Goal: Transaction & Acquisition: Purchase product/service

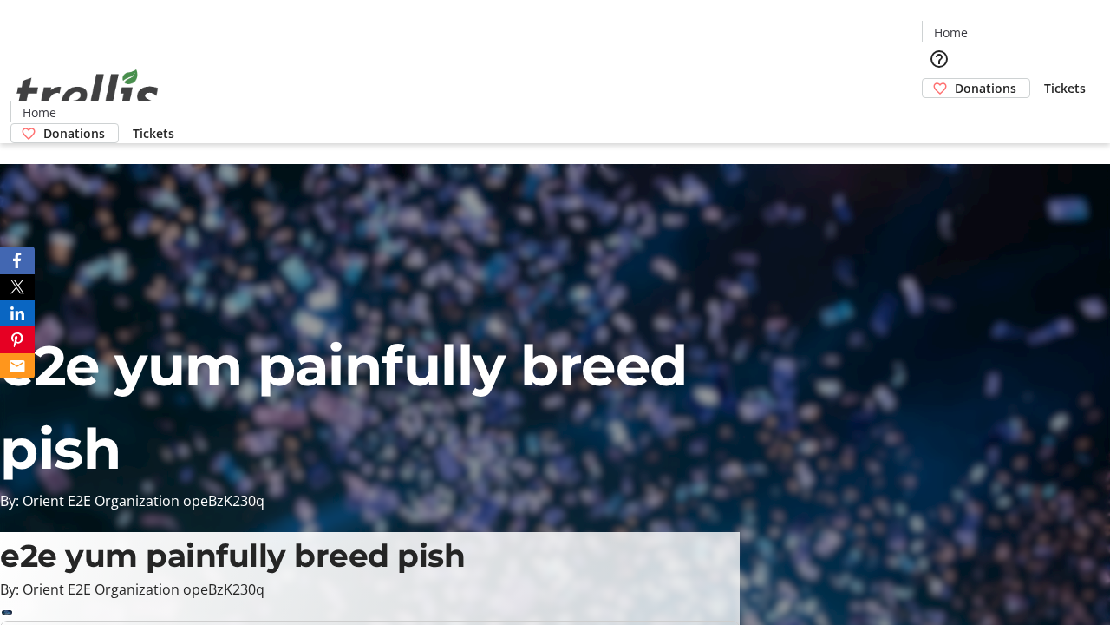
click at [955, 79] on span "Donations" at bounding box center [986, 88] width 62 height 18
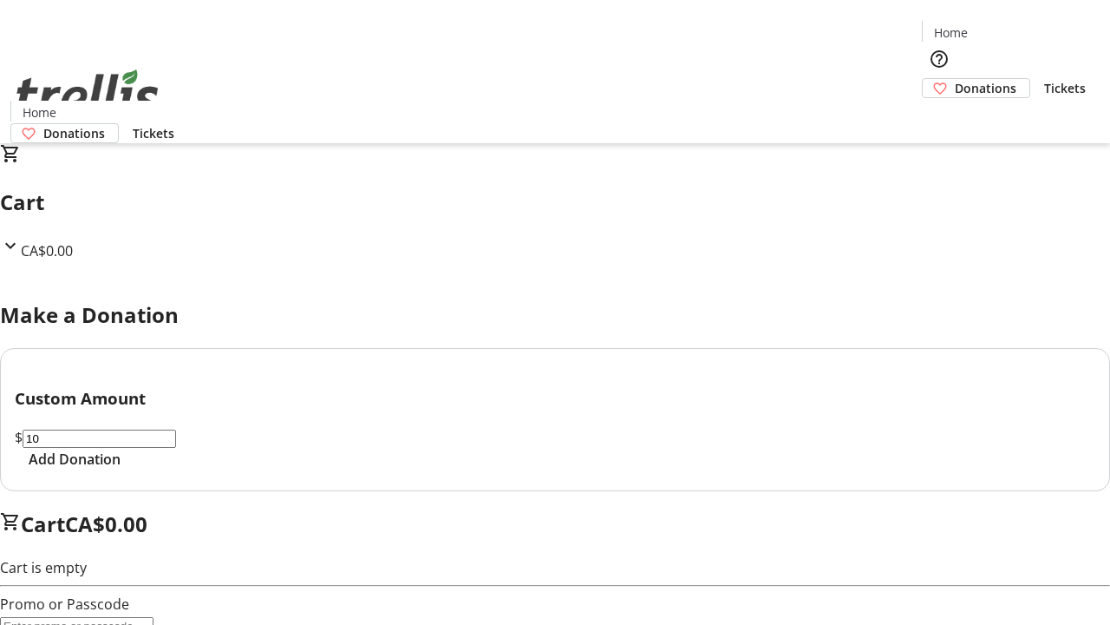
click at [121, 469] on span "Add Donation" at bounding box center [75, 458] width 92 height 21
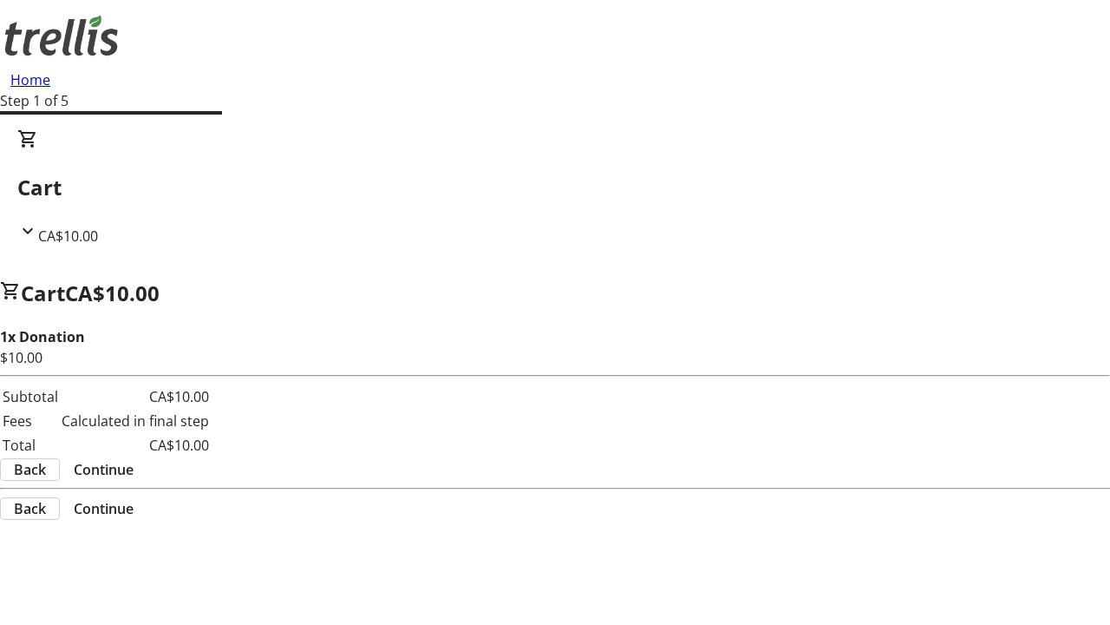
select select "CA"
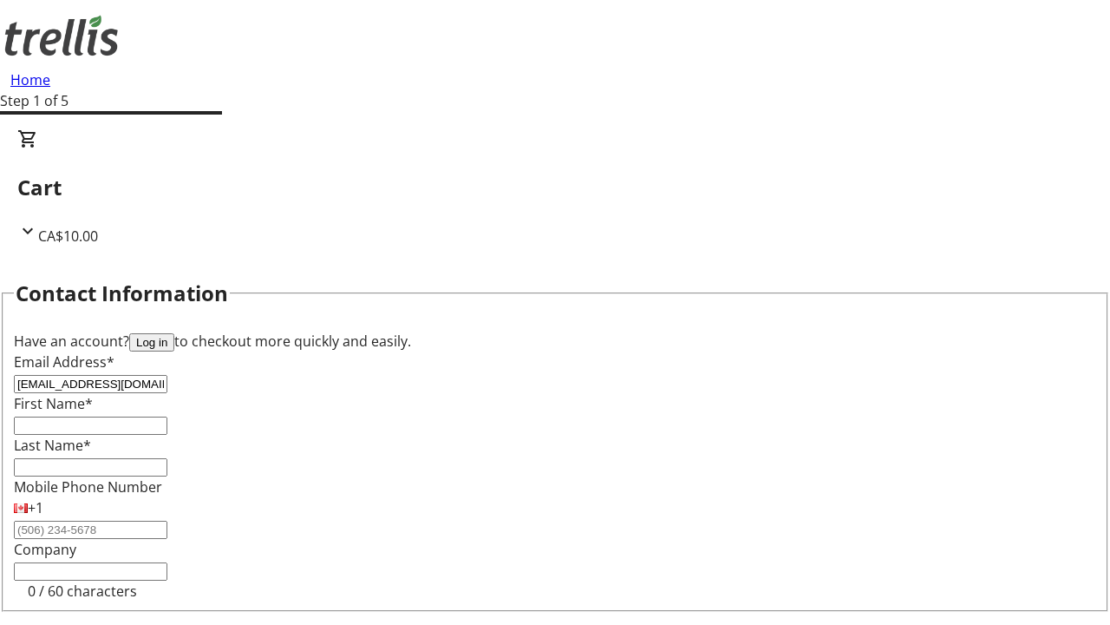
type input "[EMAIL_ADDRESS][DOMAIN_NAME]"
type input "[PERSON_NAME]"
type input "Swift"
type input "[STREET_ADDRESS][PERSON_NAME]"
type input "Kelowna"
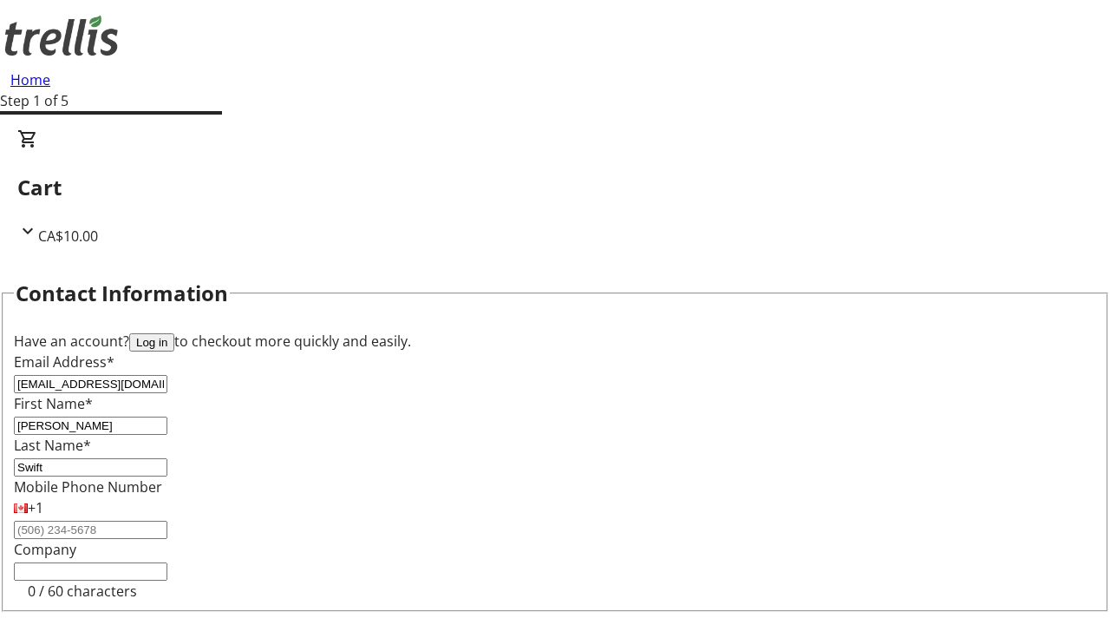
select select "BC"
type input "Kelowna"
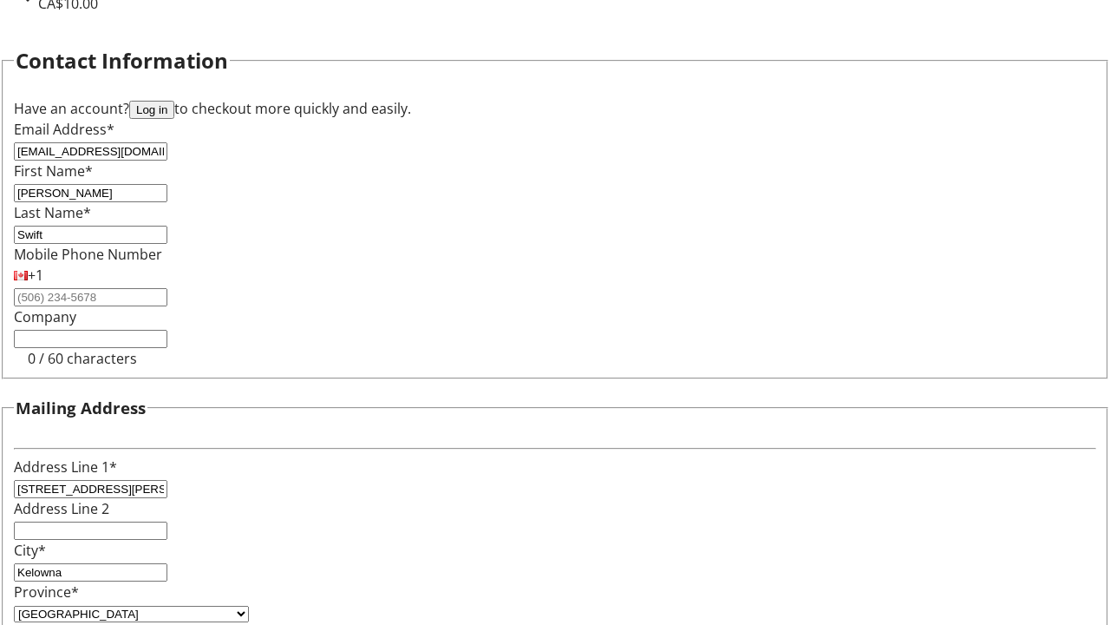
type input "V1Y 0C2"
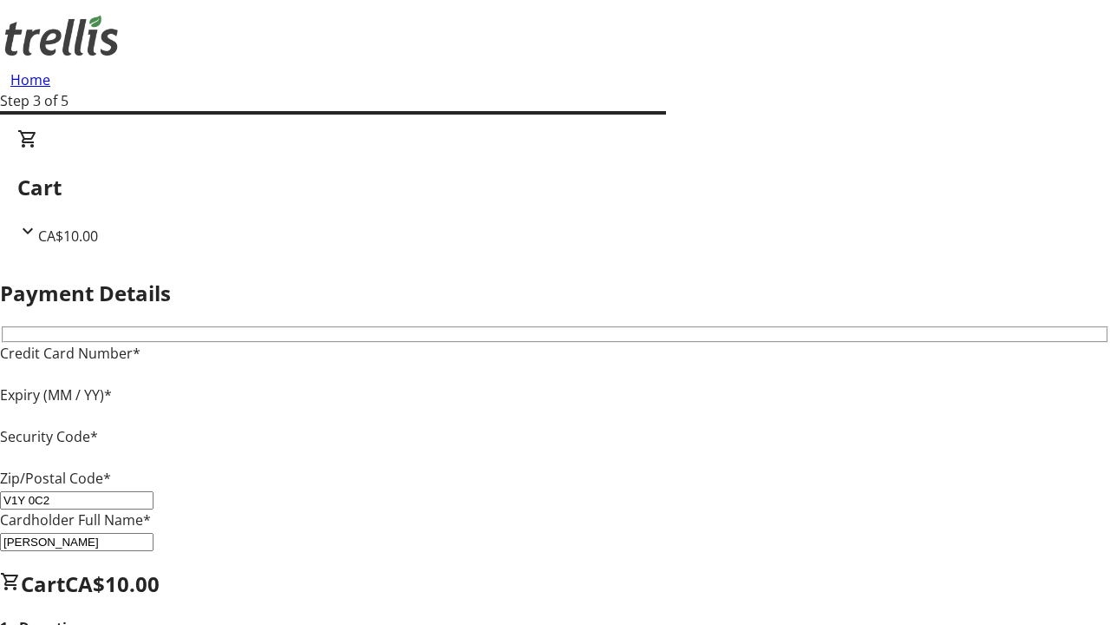
type input "V1Y 0C2"
